Goal: Information Seeking & Learning: Learn about a topic

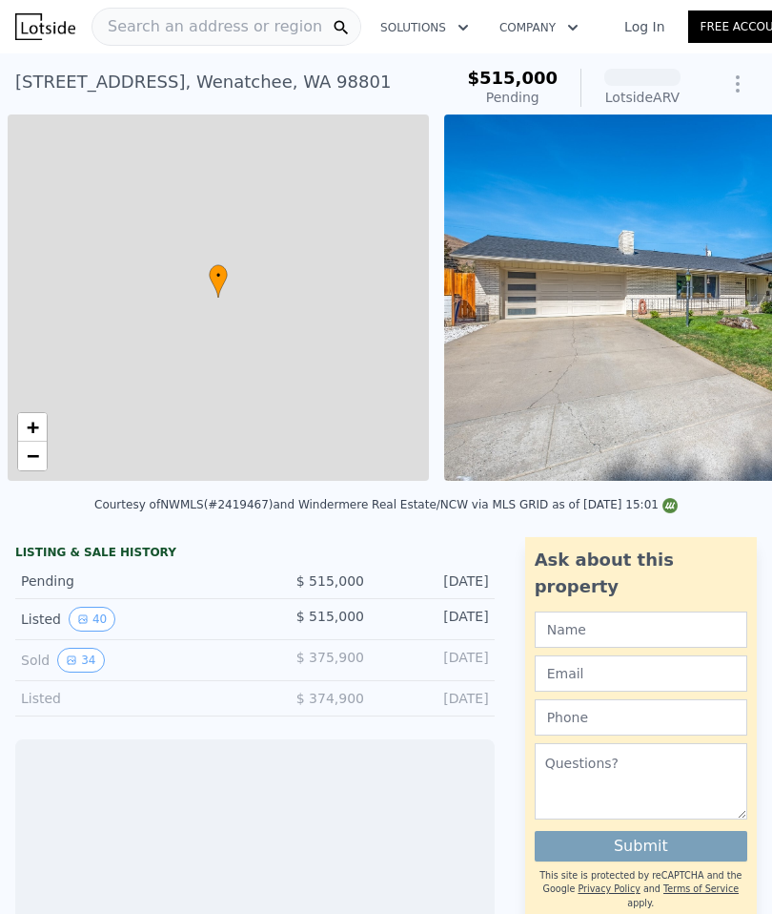
scroll to position [0, 8]
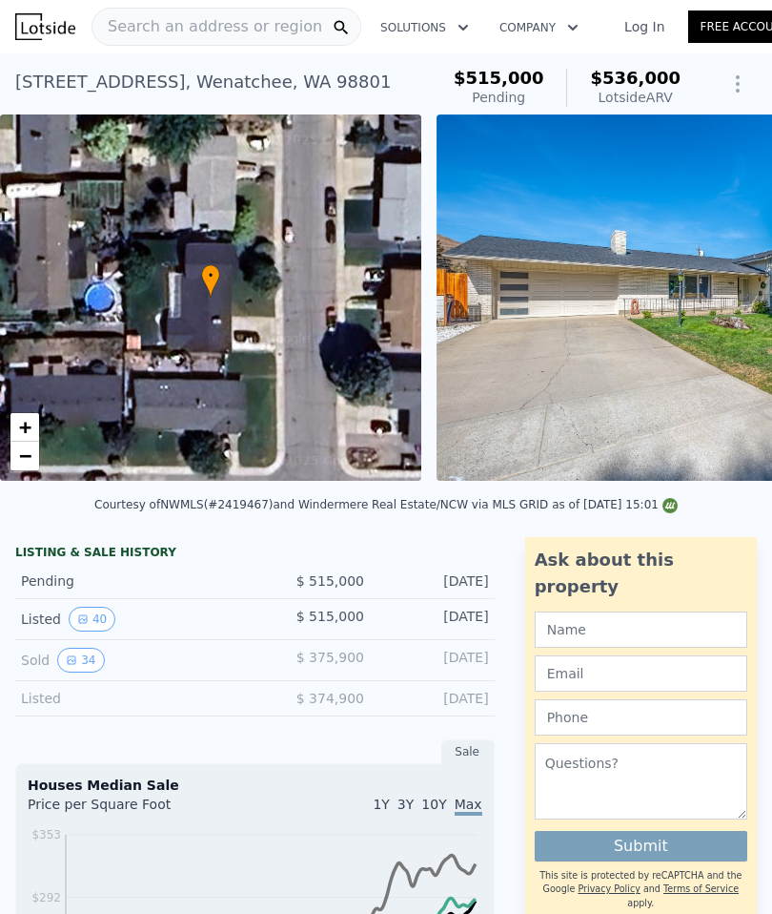
click at [686, 366] on img at bounding box center [711, 297] width 549 height 366
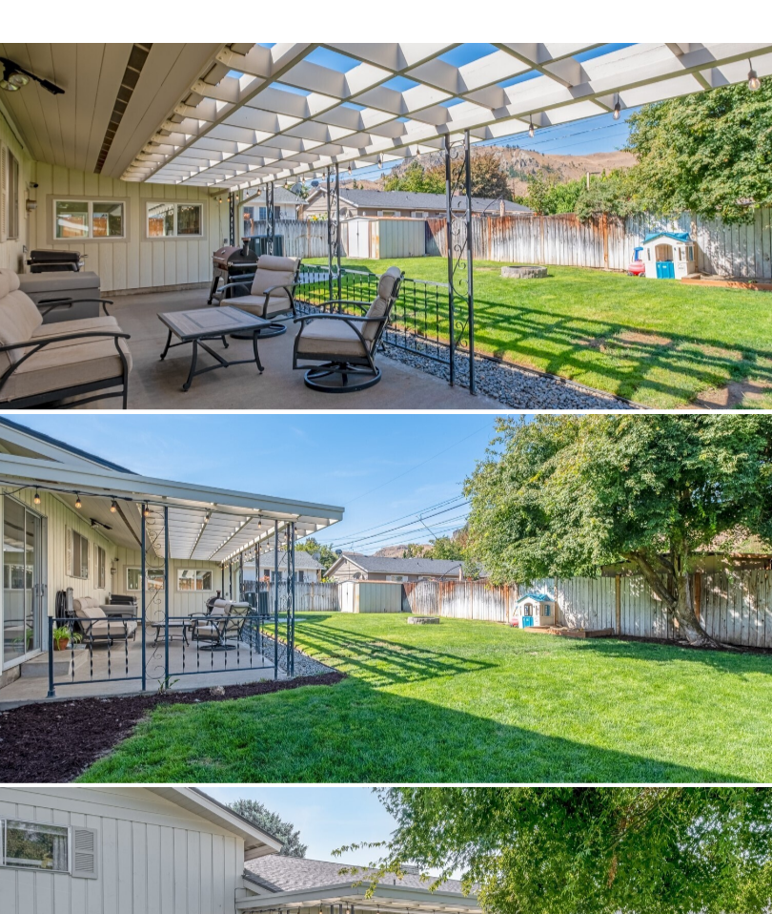
scroll to position [8952, 0]
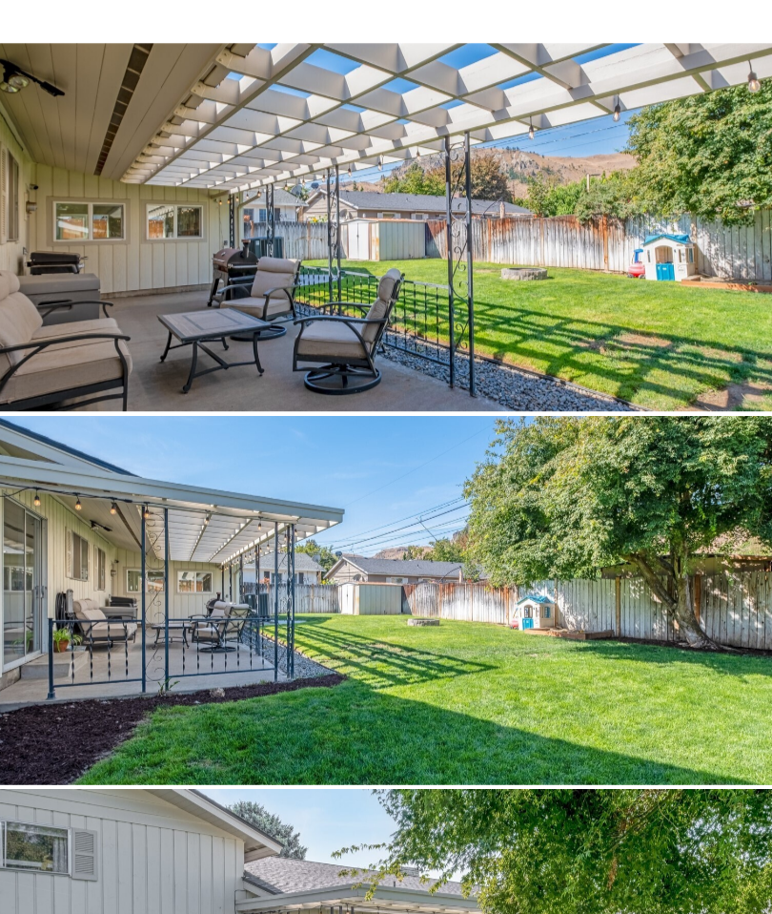
click at [47, 785] on div at bounding box center [386, 865] width 772 height 328
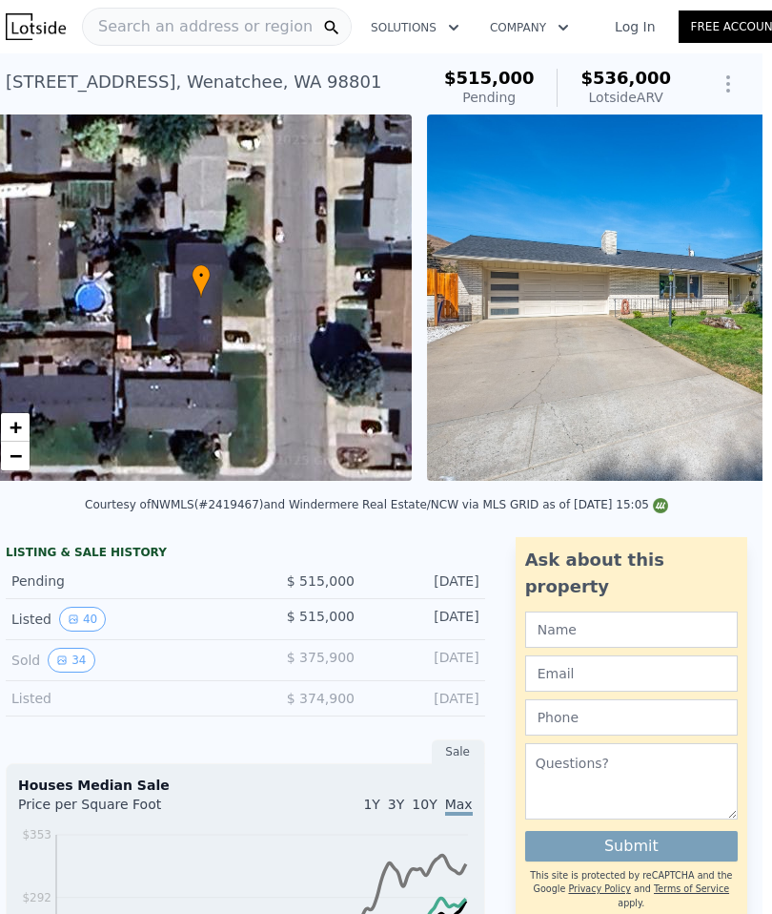
scroll to position [0, 10]
click at [109, 555] on div "LISTING & SALE HISTORY" at bounding box center [246, 554] width 480 height 19
click at [106, 547] on div "LISTING & SALE HISTORY" at bounding box center [246, 554] width 480 height 19
click at [83, 555] on div "LISTING & SALE HISTORY" at bounding box center [246, 554] width 480 height 19
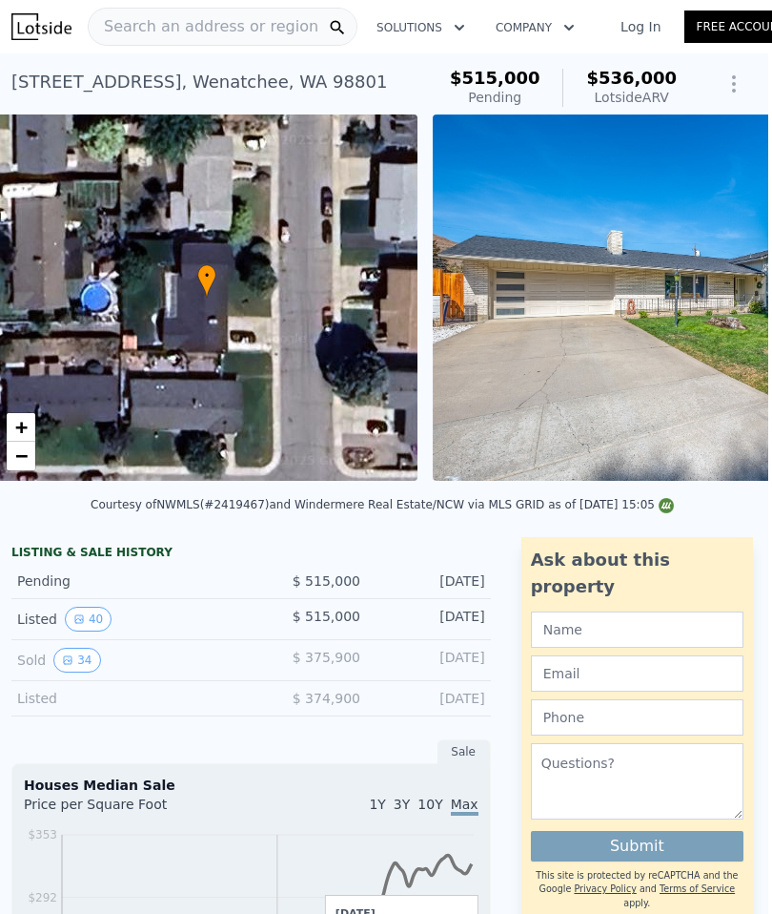
scroll to position [0, 4]
click at [46, 692] on div "Listed" at bounding box center [126, 698] width 218 height 19
click at [45, 703] on div "Listed" at bounding box center [126, 698] width 218 height 19
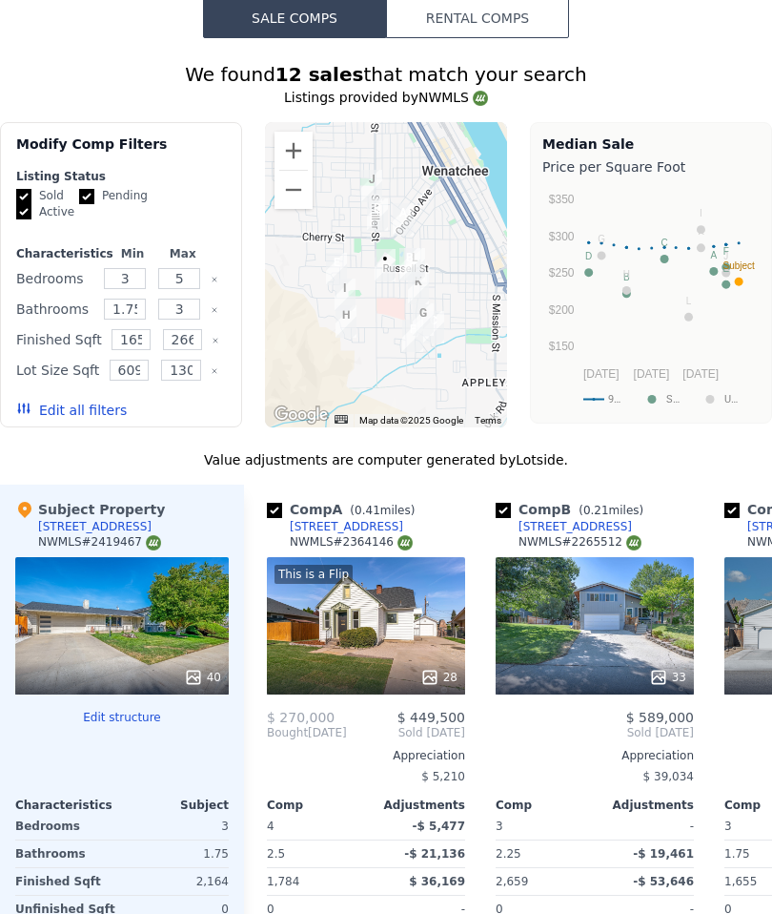
scroll to position [1946, 0]
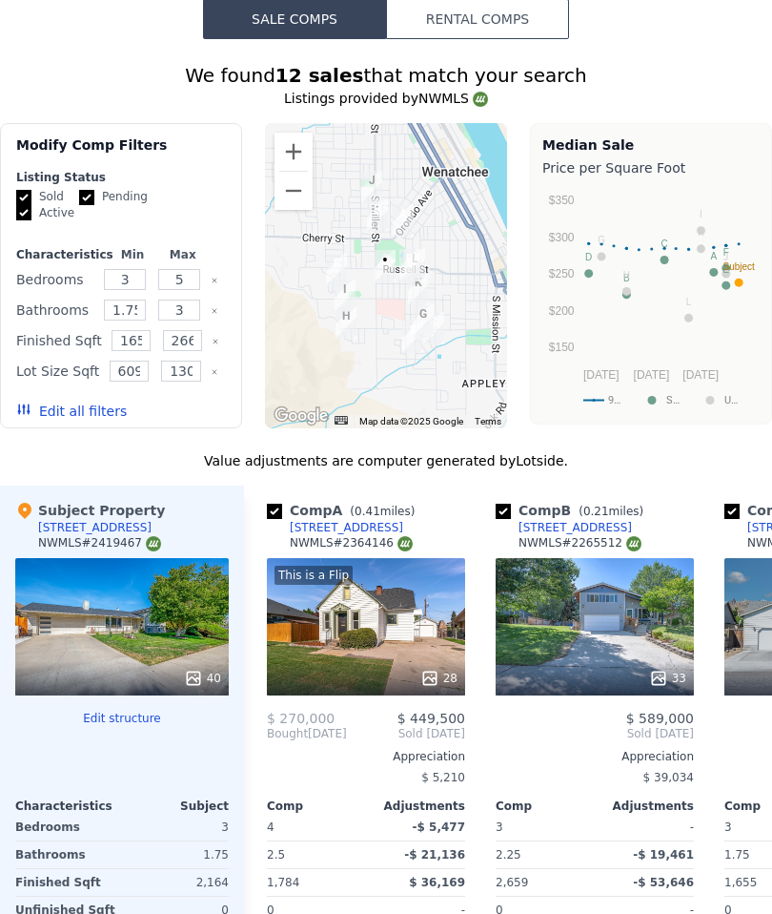
click at [132, 636] on div "40" at bounding box center [122, 626] width 214 height 137
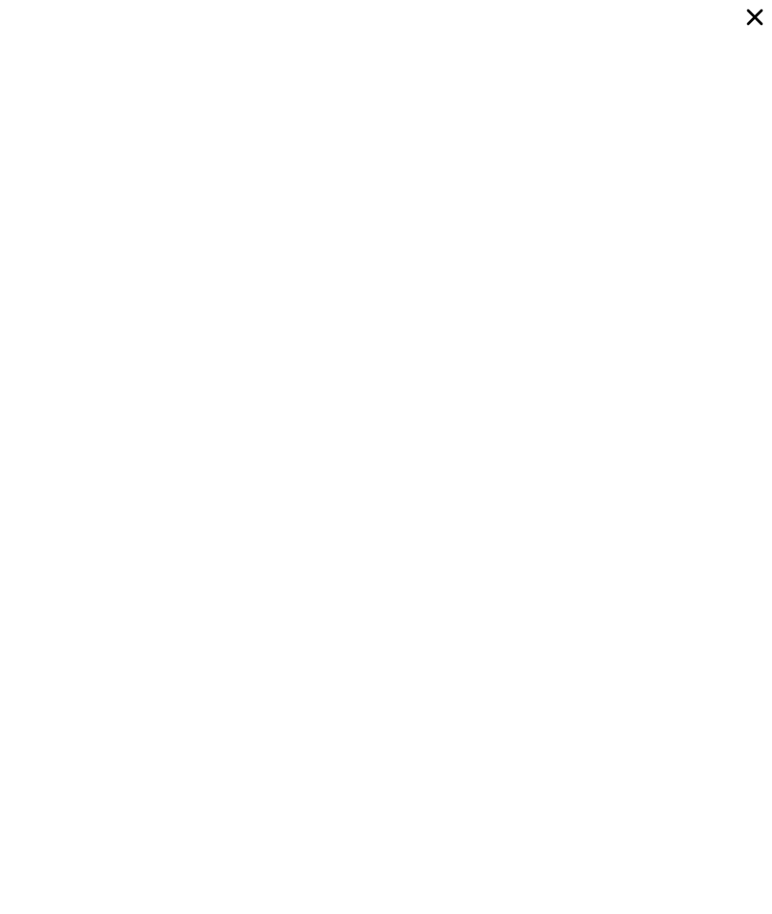
scroll to position [332, 0]
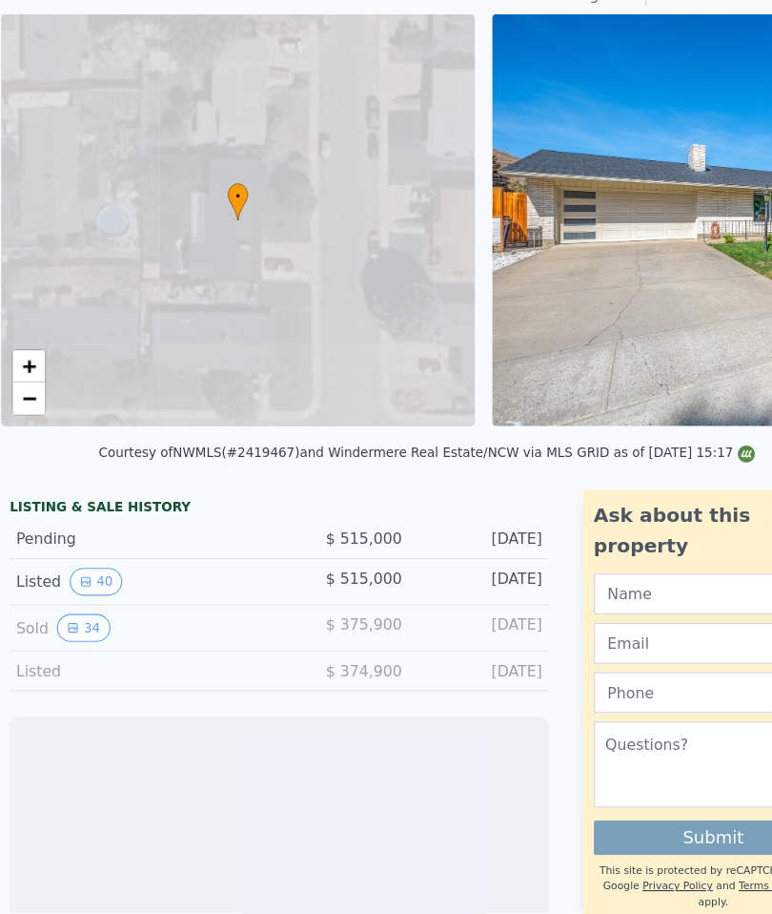
scroll to position [0, 8]
